Goal: Transaction & Acquisition: Book appointment/travel/reservation

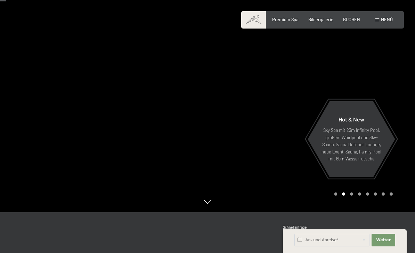
scroll to position [40, 0]
click at [354, 22] on div "BUCHEN" at bounding box center [351, 20] width 17 height 6
click at [351, 21] on div "BUCHEN" at bounding box center [351, 20] width 17 height 6
click at [344, 246] on input "text" at bounding box center [331, 239] width 75 height 13
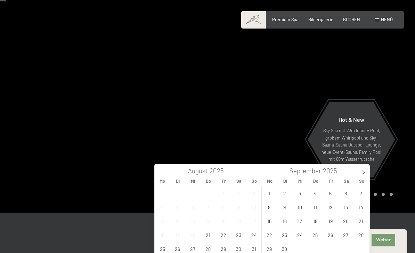
click at [363, 174] on icon at bounding box center [363, 171] width 5 height 5
click at [365, 174] on icon at bounding box center [363, 171] width 5 height 5
click at [365, 173] on icon at bounding box center [363, 171] width 5 height 5
click at [365, 172] on icon at bounding box center [363, 171] width 5 height 5
type input "2026"
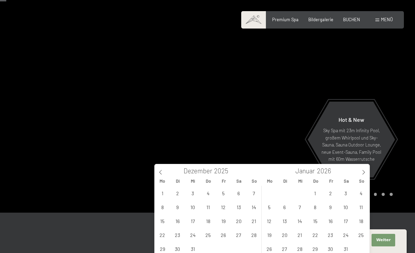
click at [365, 171] on icon at bounding box center [363, 171] width 5 height 5
type input "2026"
click at [365, 171] on icon at bounding box center [363, 171] width 5 height 5
click at [366, 170] on icon at bounding box center [363, 171] width 5 height 5
click at [365, 170] on icon at bounding box center [363, 171] width 5 height 5
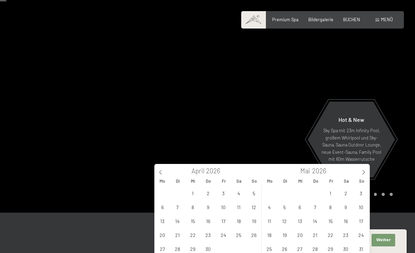
click at [364, 171] on icon at bounding box center [363, 171] width 5 height 5
click at [365, 171] on icon at bounding box center [363, 171] width 5 height 5
click at [347, 206] on span "11" at bounding box center [346, 207] width 14 height 14
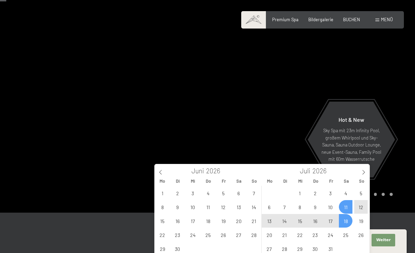
click at [348, 220] on span "18" at bounding box center [346, 221] width 14 height 14
type input "Sa. 11.07.2026 - Sa. 18.07.2026"
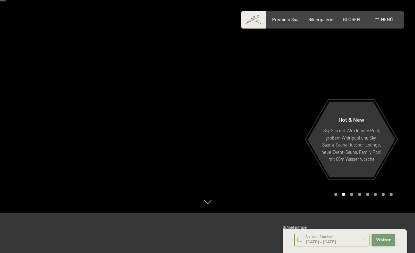
click at [387, 242] on span "Weiter" at bounding box center [383, 240] width 15 height 6
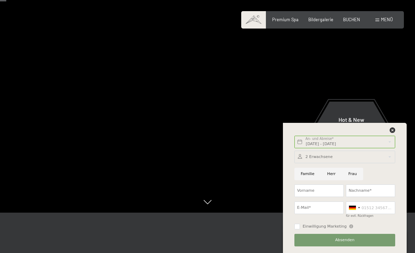
click at [363, 163] on div at bounding box center [344, 156] width 101 height 13
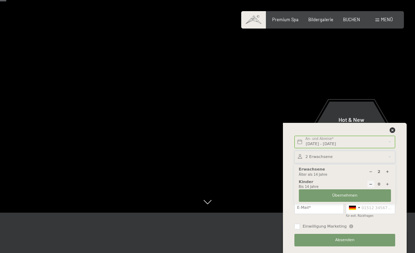
click at [389, 187] on div at bounding box center [386, 183] width 7 height 7
type input "1"
select select
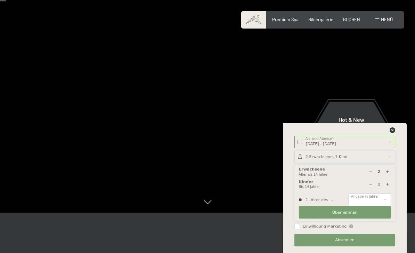
click at [388, 186] on icon at bounding box center [387, 184] width 4 height 4
type input "2"
select select
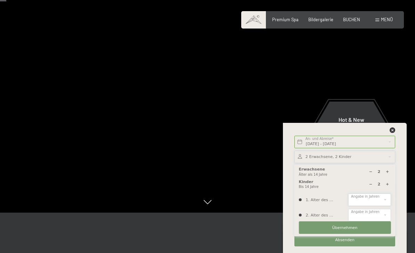
click at [383, 206] on select "0 1 2 3 4 5 6 7 8 9 10 11 12 13 14" at bounding box center [369, 199] width 42 height 13
select select "11"
click at [368, 221] on select "0 1 2 3 4 5 6 7 8 9 10 11 12 13 14" at bounding box center [369, 214] width 42 height 13
select select "13"
click at [352, 233] on button "Übernehmen" at bounding box center [345, 227] width 92 height 13
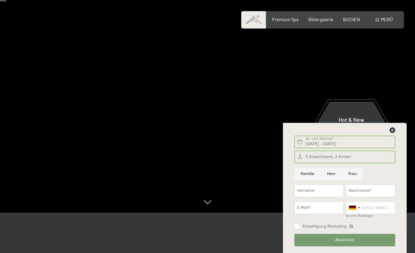
click at [392, 133] on icon at bounding box center [392, 130] width 6 height 6
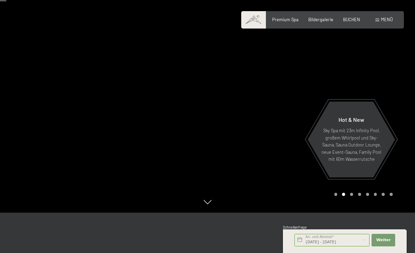
click at [357, 21] on span "BUCHEN" at bounding box center [351, 20] width 17 height 6
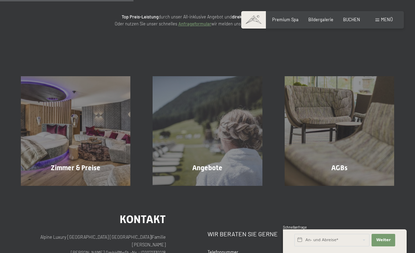
scroll to position [84, 0]
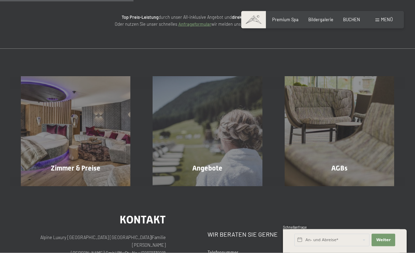
click at [111, 163] on div "Zimmer & Preise" at bounding box center [76, 168] width 132 height 10
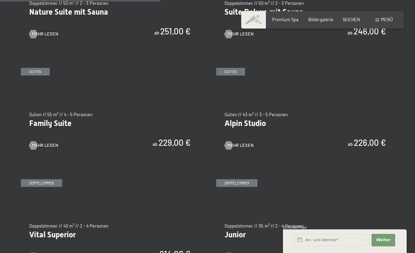
scroll to position [647, 0]
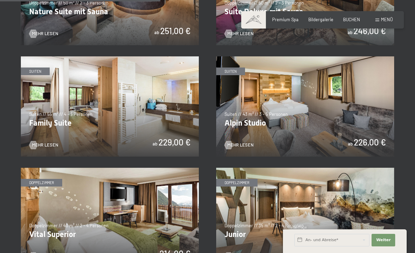
click at [172, 133] on img at bounding box center [110, 106] width 178 height 100
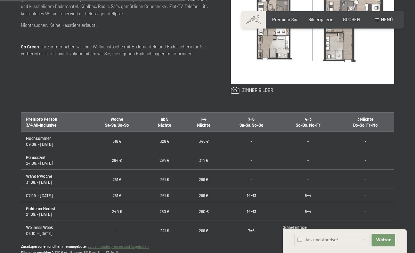
scroll to position [337, 0]
